Goal: Navigation & Orientation: Find specific page/section

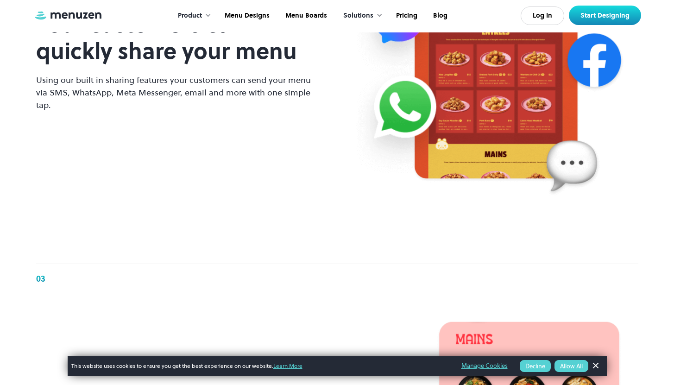
scroll to position [838, 0]
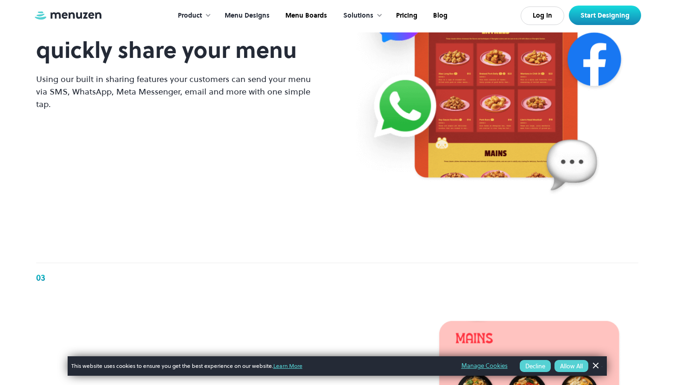
click at [258, 17] on link "Menu Designs" at bounding box center [246, 15] width 61 height 29
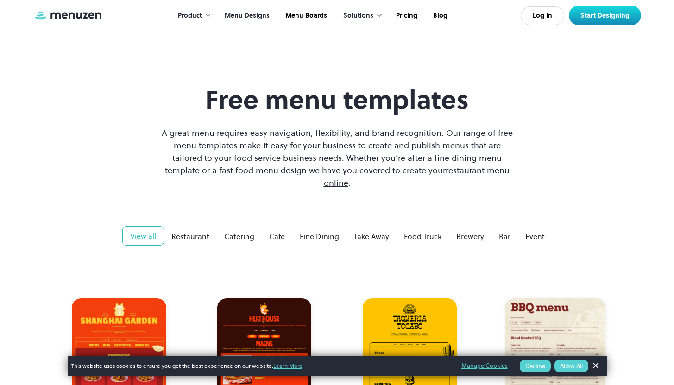
click at [189, 12] on div "Product" at bounding box center [190, 16] width 24 height 10
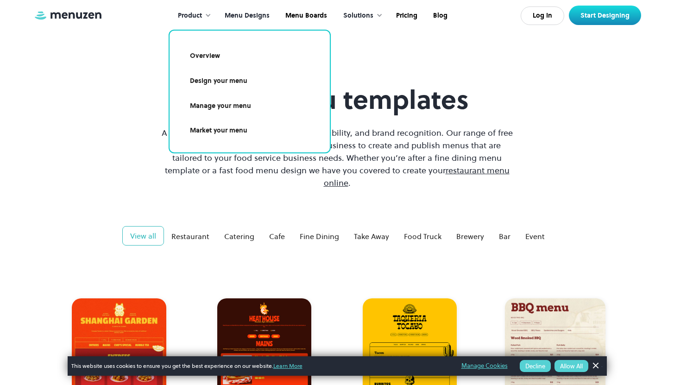
click at [419, 104] on h1 "Free menu templates" at bounding box center [337, 99] width 356 height 31
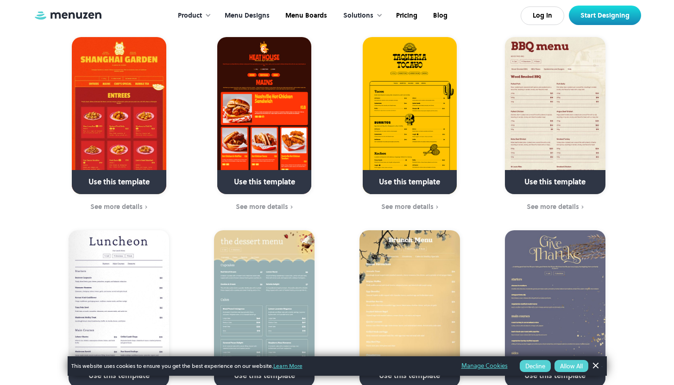
scroll to position [263, 0]
